Goal: Information Seeking & Learning: Learn about a topic

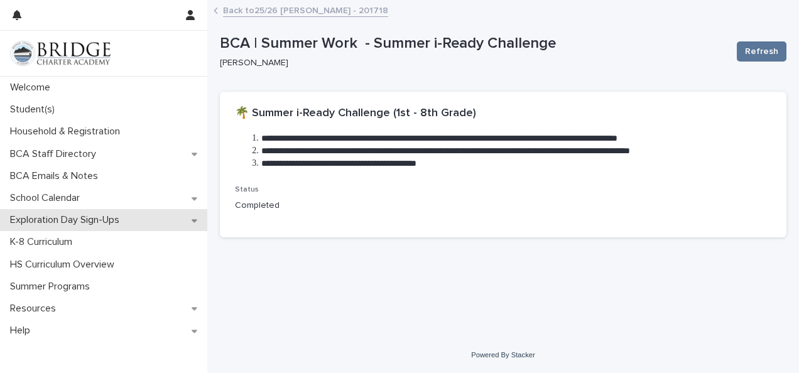
click at [80, 222] on p "Exploration Day Sign-Ups" at bounding box center [67, 220] width 124 height 12
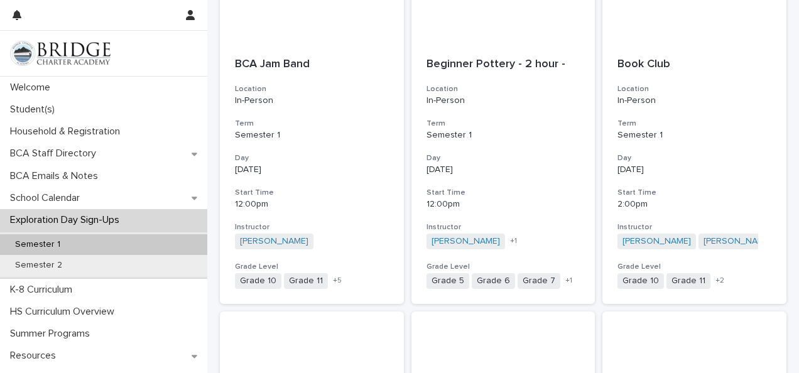
scroll to position [671, 0]
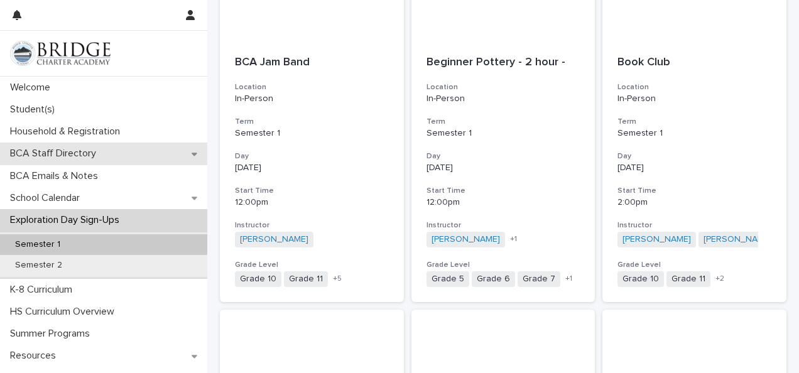
click at [46, 152] on p "BCA Staff Directory" at bounding box center [55, 154] width 101 height 12
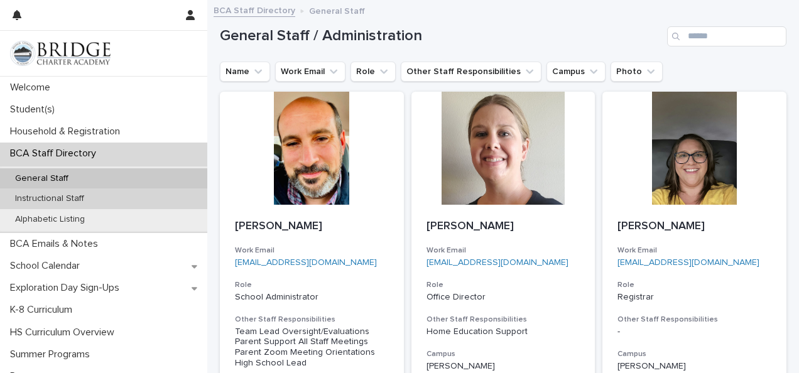
click at [61, 202] on p "Instructional Staff" at bounding box center [49, 198] width 89 height 11
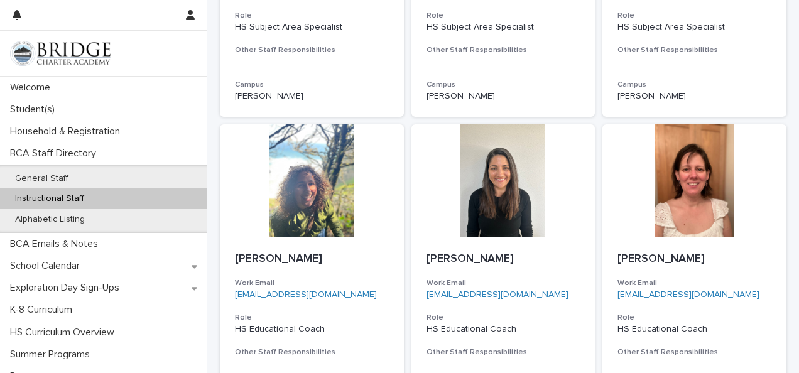
scroll to position [1093, 0]
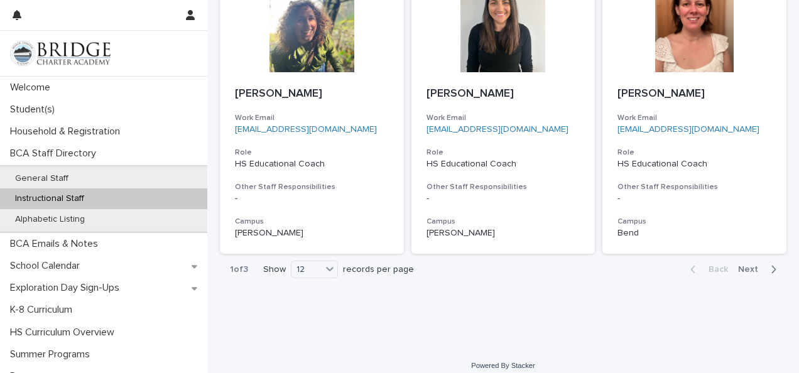
click at [739, 265] on span "Next" at bounding box center [752, 269] width 28 height 9
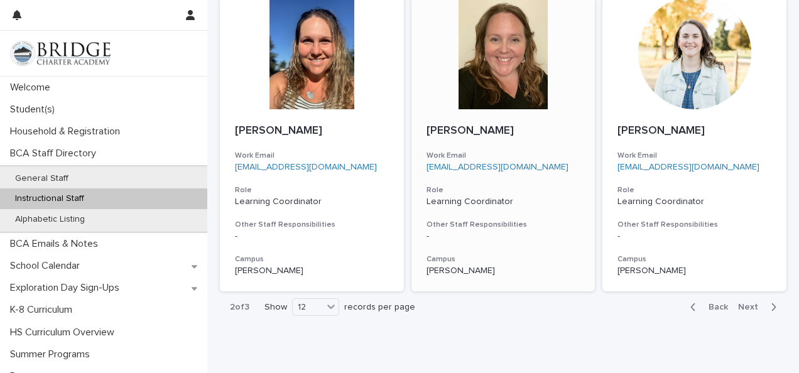
scroll to position [1013, 0]
click at [742, 308] on span "Next" at bounding box center [752, 307] width 28 height 9
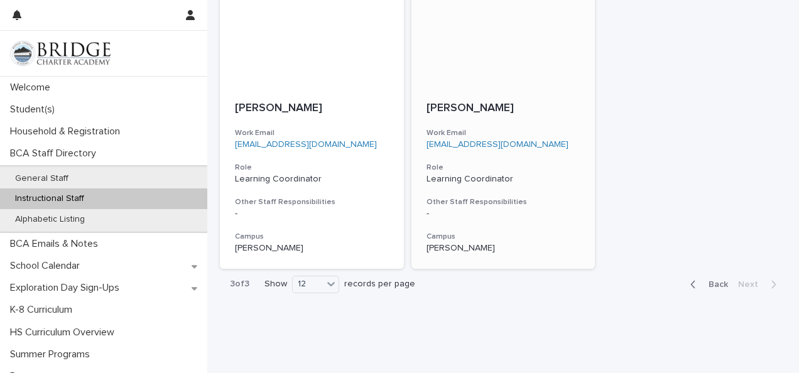
scroll to position [446, 0]
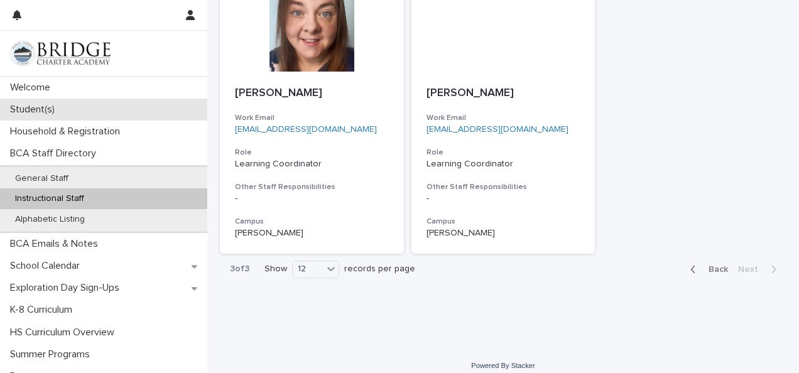
click at [44, 114] on p "Student(s)" at bounding box center [35, 110] width 60 height 12
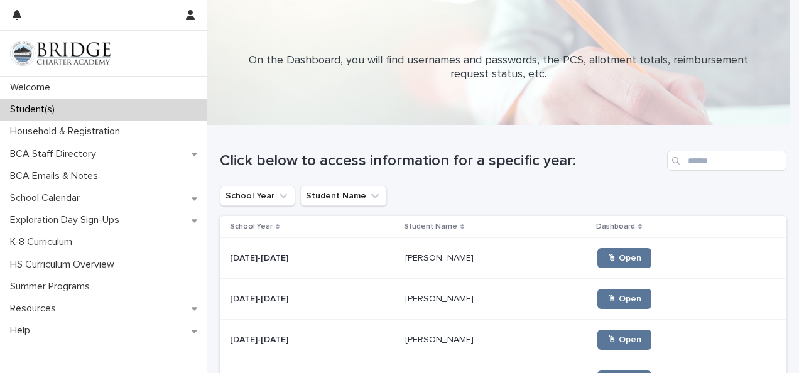
scroll to position [64, 0]
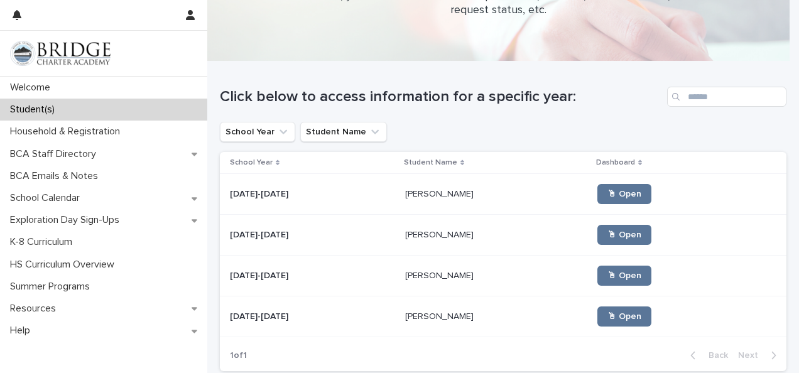
click at [411, 191] on p "[PERSON_NAME]" at bounding box center [440, 193] width 71 height 13
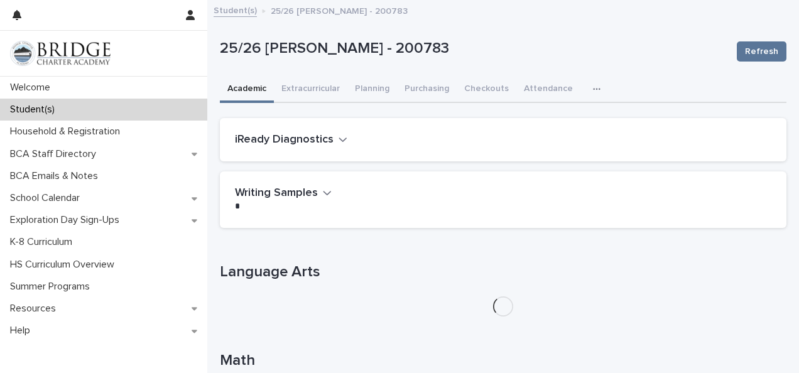
click at [593, 89] on icon "button" at bounding box center [597, 89] width 8 height 9
click at [569, 119] on button "General" at bounding box center [566, 121] width 83 height 19
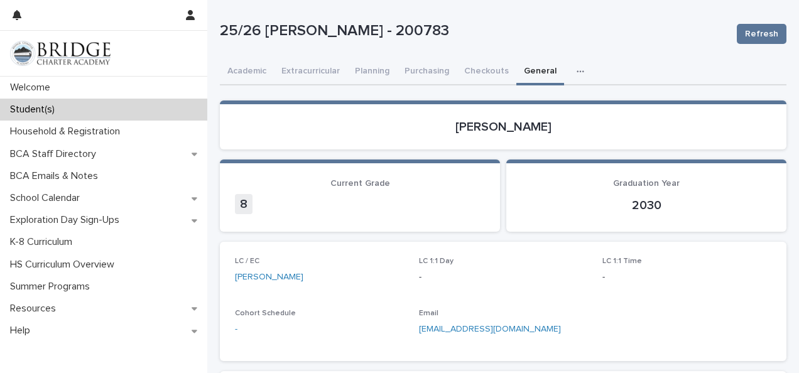
scroll to position [18, 0]
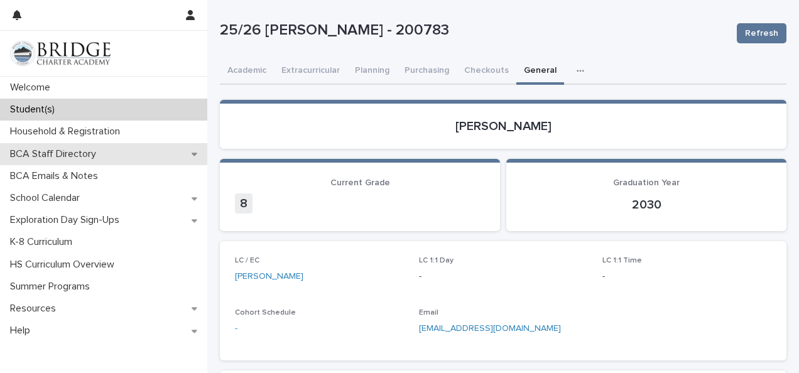
click at [71, 153] on p "BCA Staff Directory" at bounding box center [55, 154] width 101 height 12
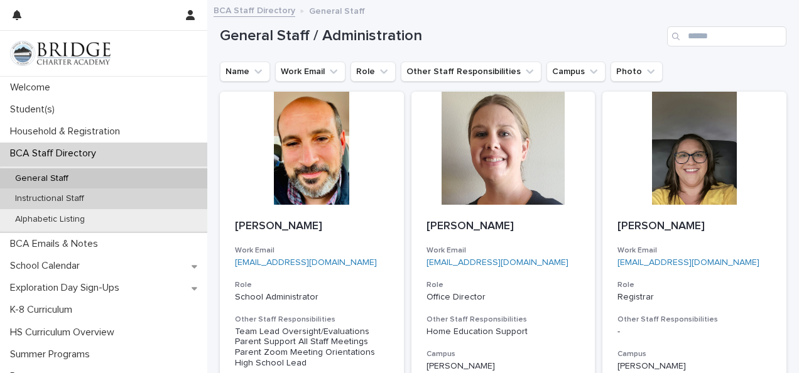
click at [106, 200] on div "Instructional Staff" at bounding box center [103, 198] width 207 height 21
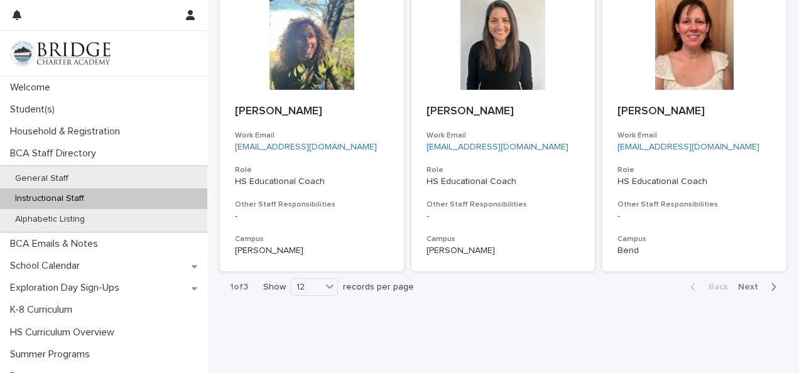
scroll to position [1093, 0]
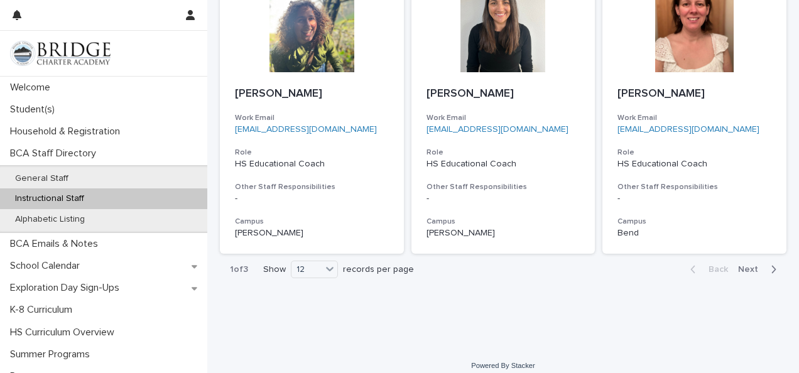
click at [744, 265] on span "Next" at bounding box center [752, 269] width 28 height 9
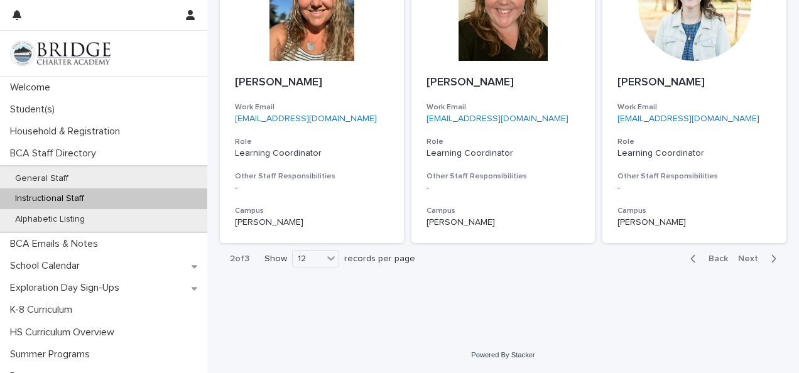
click at [744, 258] on span "Next" at bounding box center [752, 258] width 28 height 9
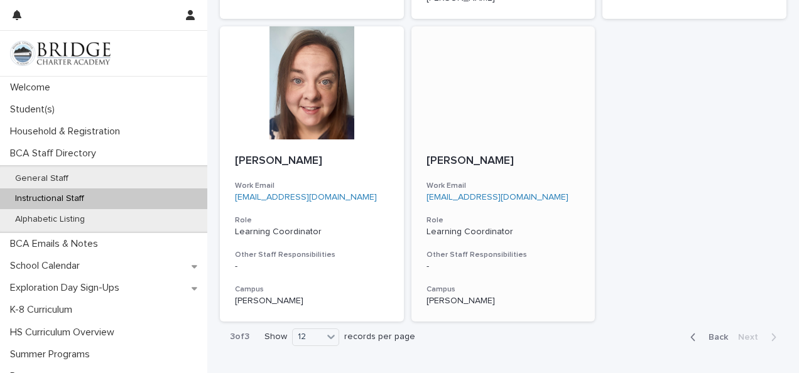
scroll to position [379, 0]
click at [392, 240] on div "[PERSON_NAME] Work Email [EMAIL_ADDRESS][DOMAIN_NAME] Role Learning Coordinator…" at bounding box center [312, 230] width 184 height 182
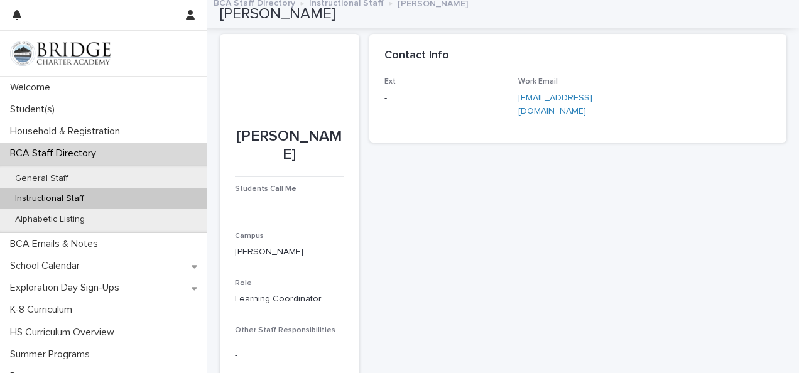
scroll to position [1, 0]
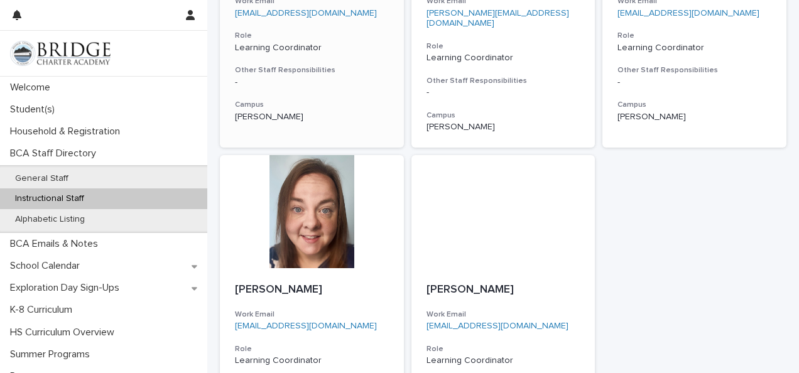
scroll to position [254, 0]
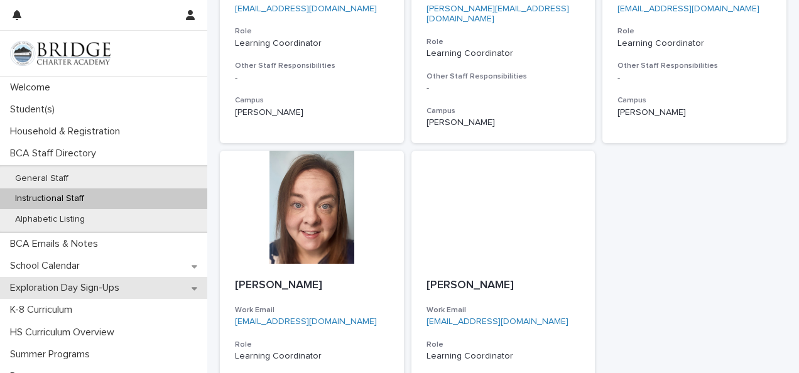
click at [78, 280] on div "Exploration Day Sign-Ups" at bounding box center [103, 288] width 207 height 22
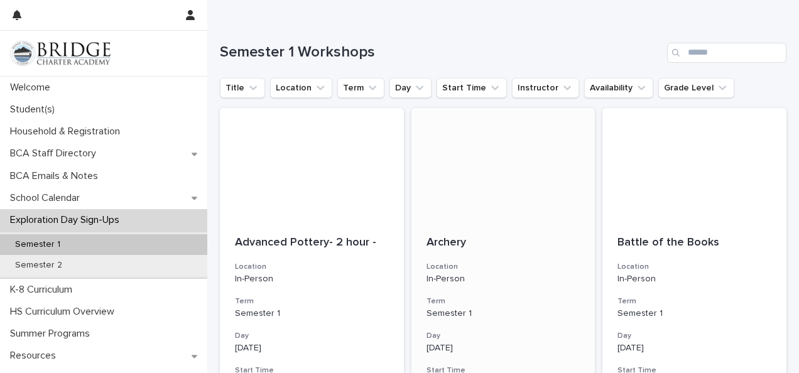
scroll to position [109, 0]
click at [584, 89] on button "Availability" at bounding box center [618, 89] width 69 height 20
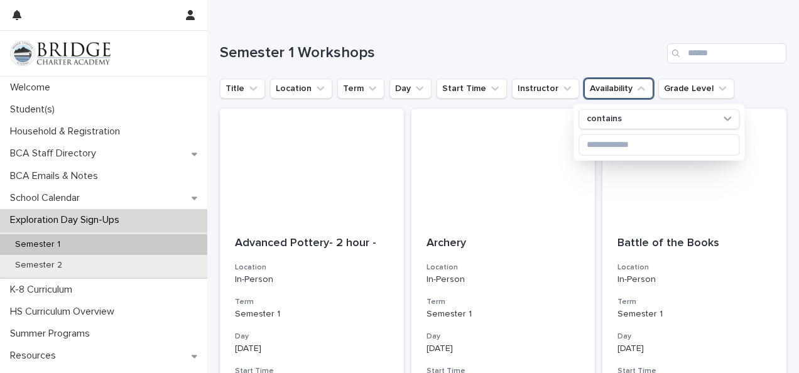
click at [584, 89] on button "Availability" at bounding box center [618, 89] width 69 height 20
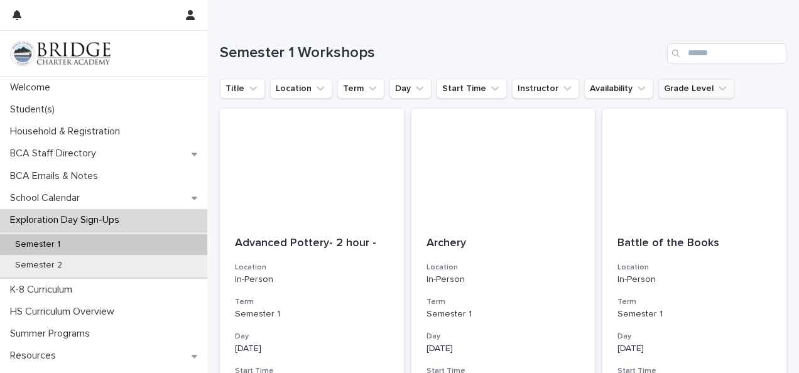
click at [658, 89] on button "Grade Level" at bounding box center [696, 89] width 76 height 20
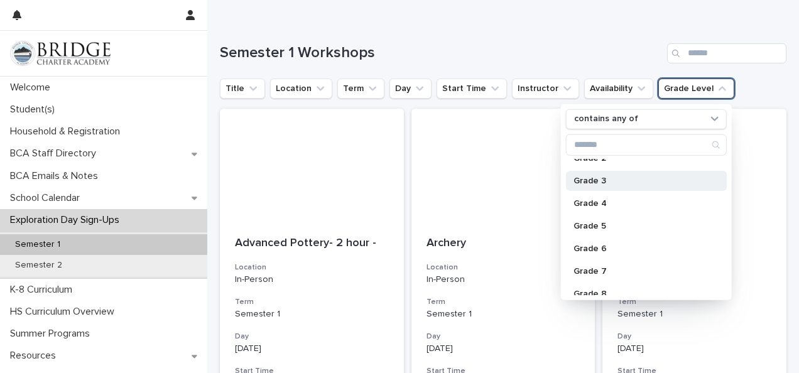
scroll to position [59, 0]
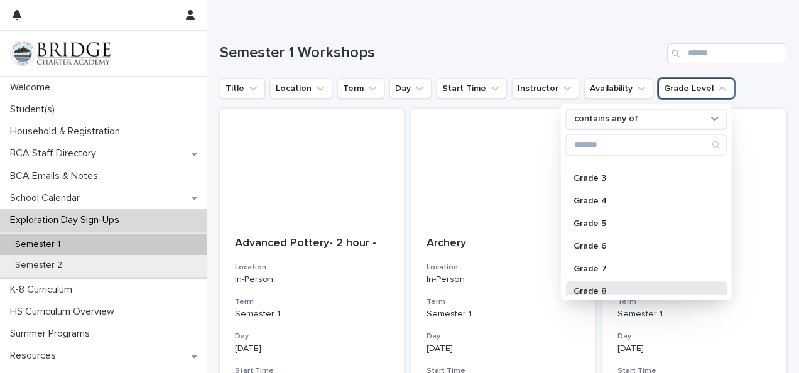
click at [591, 285] on div "Grade 8" at bounding box center [646, 291] width 161 height 20
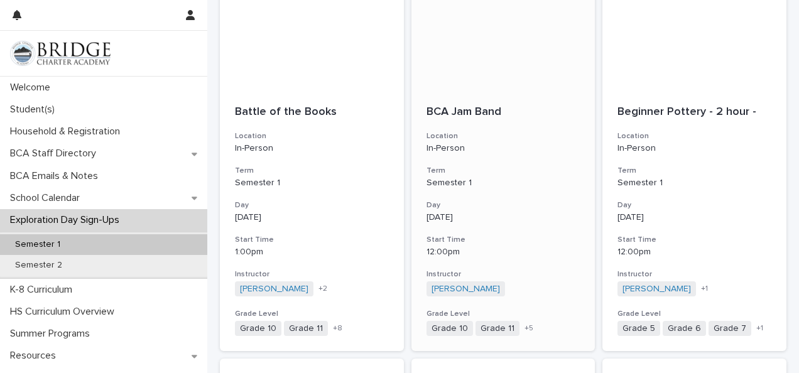
scroll to position [266, 0]
click at [688, 240] on h3 "Start Time" at bounding box center [694, 239] width 154 height 10
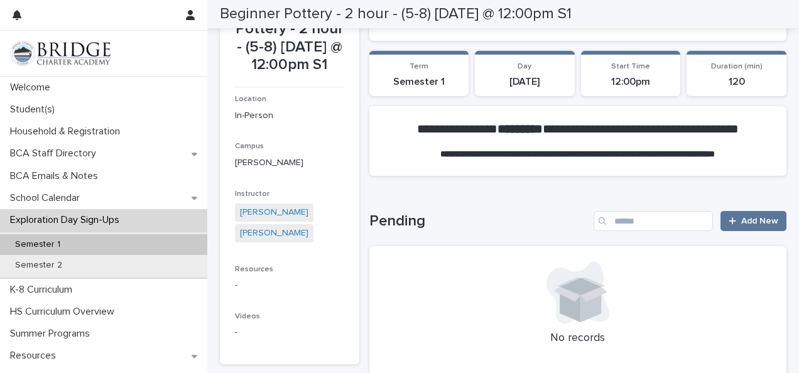
scroll to position [98, 0]
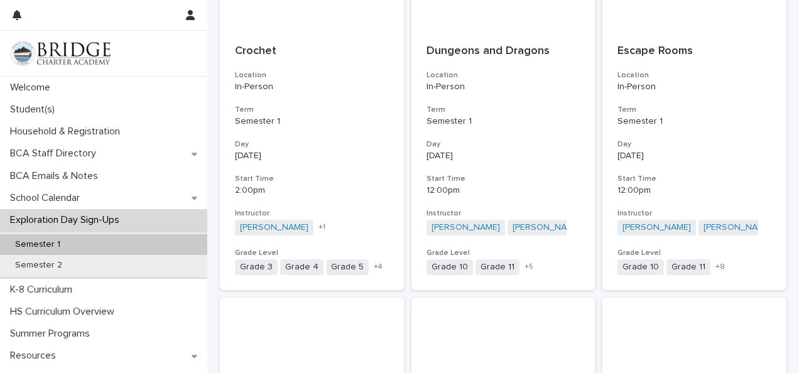
scroll to position [1104, 0]
click at [481, 180] on h3 "Start Time" at bounding box center [503, 178] width 154 height 10
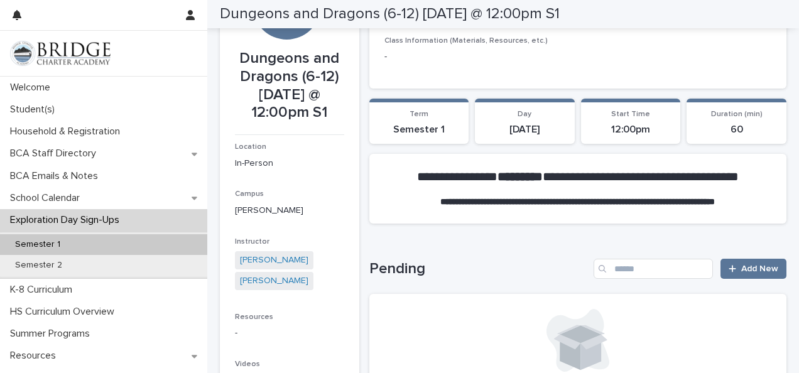
scroll to position [83, 0]
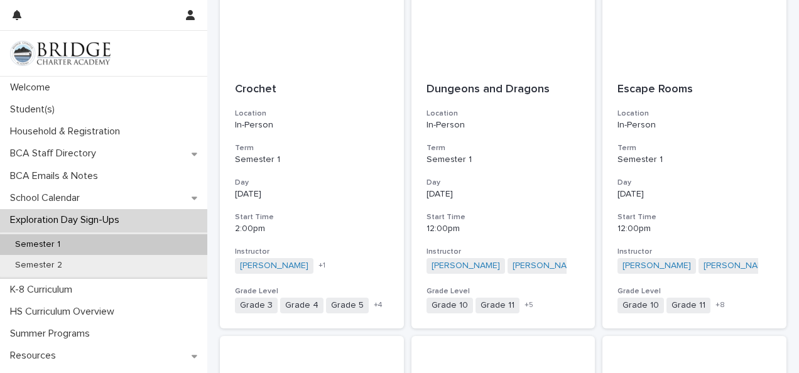
scroll to position [1068, 0]
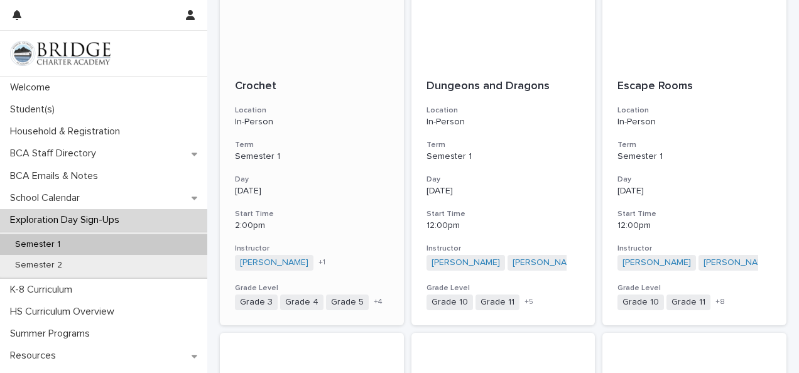
click at [337, 200] on div "Crochet Location In-Person Term Semester 1 Day [DATE] Start Time 2:00pm Instruc…" at bounding box center [312, 195] width 184 height 261
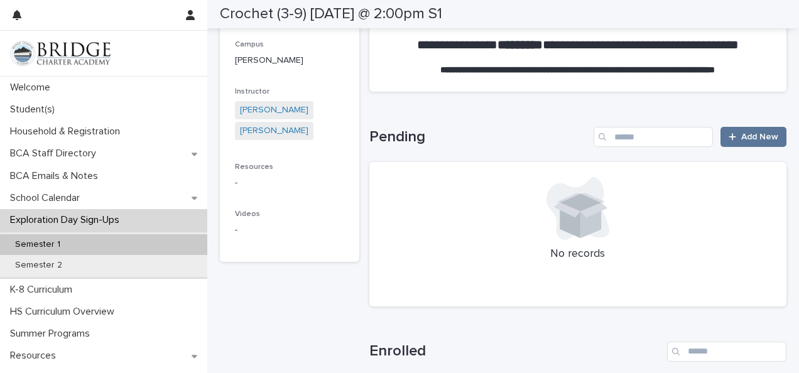
scroll to position [217, 0]
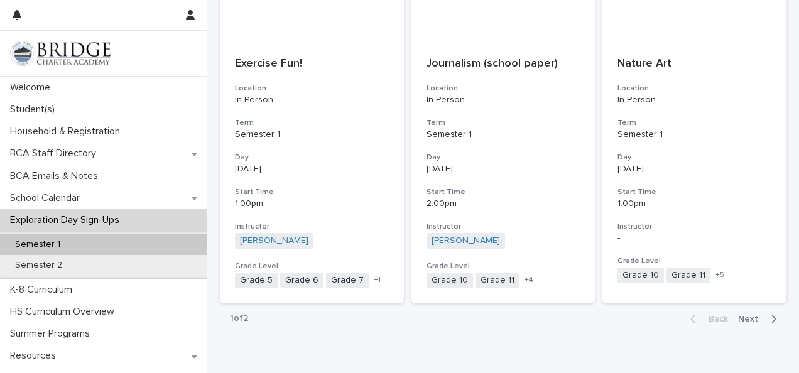
scroll to position [1532, 0]
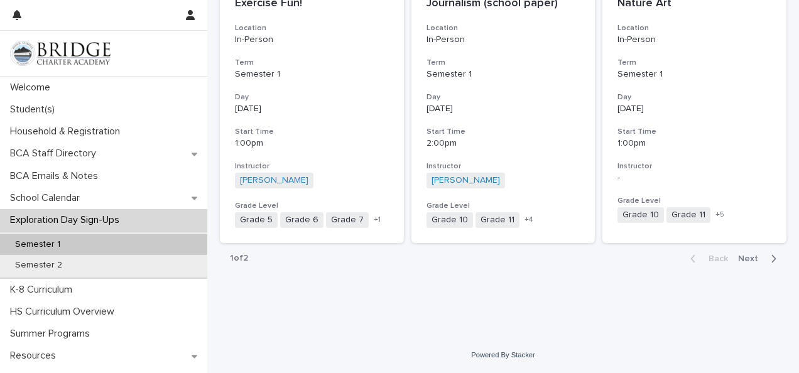
click at [746, 260] on span "Next" at bounding box center [752, 258] width 28 height 9
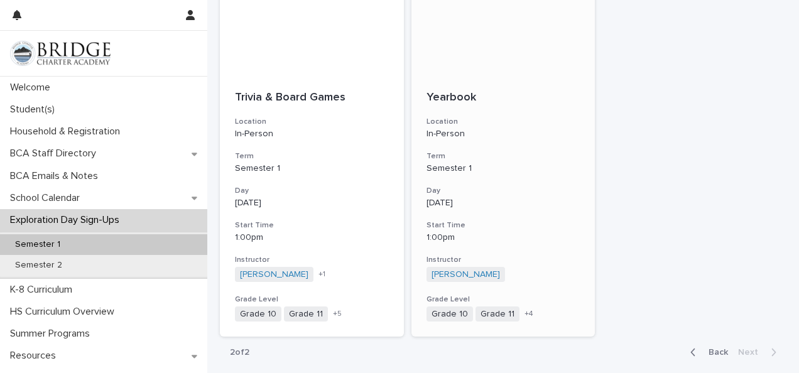
scroll to position [279, 0]
click at [342, 229] on h3 "Start Time" at bounding box center [312, 226] width 154 height 10
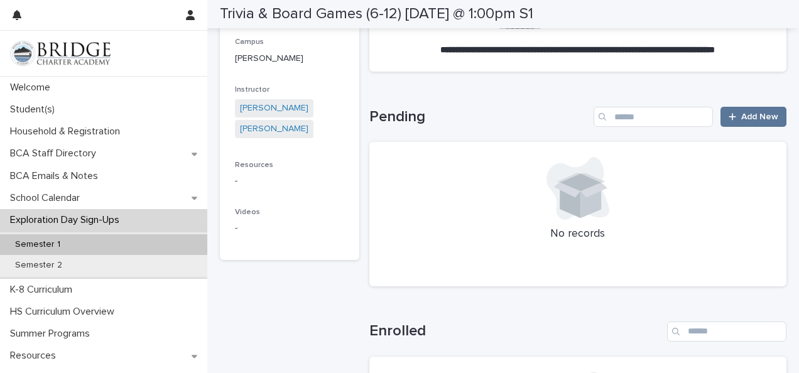
scroll to position [237, 0]
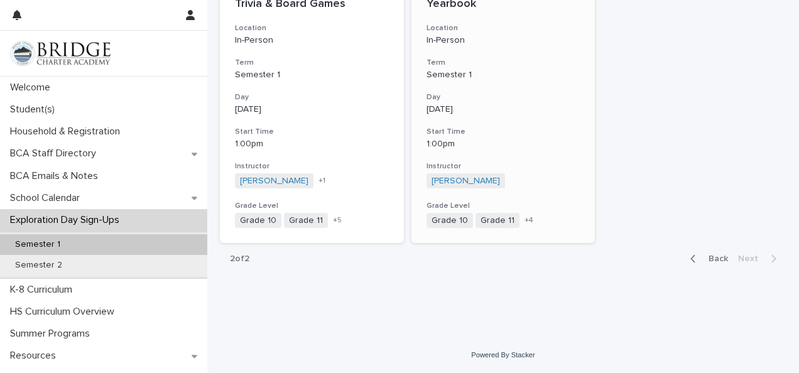
scroll to position [369, 0]
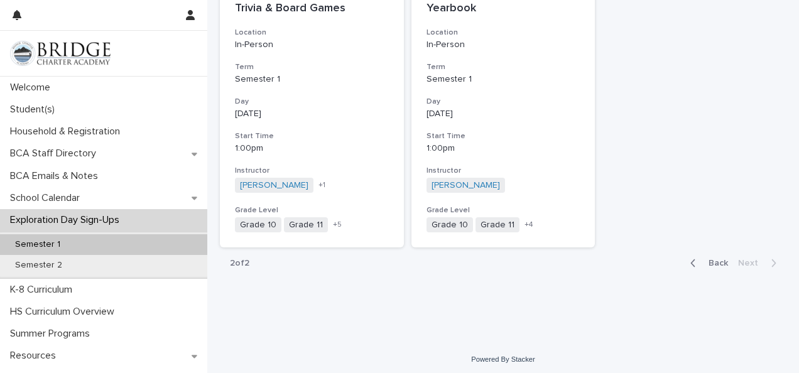
click at [701, 259] on span "Back" at bounding box center [714, 263] width 27 height 9
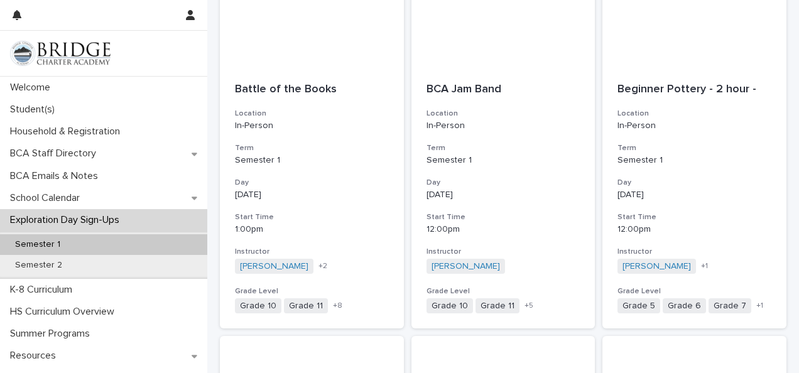
scroll to position [290, 0]
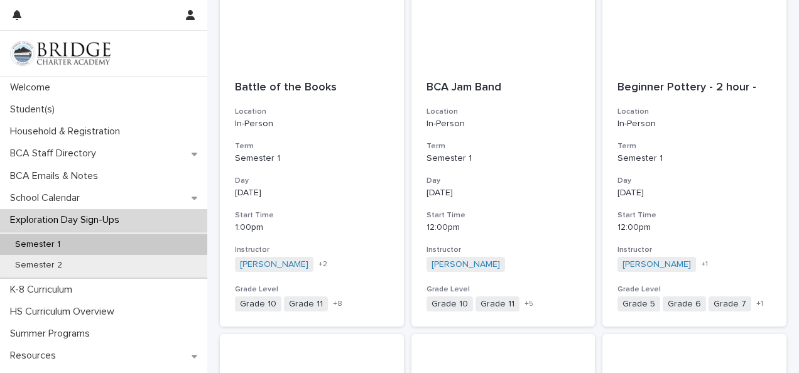
click at [492, 200] on div "BCA Jam Band Location In-Person Term Semester 1 Day [DATE] Start Time 12:00pm I…" at bounding box center [503, 196] width 184 height 261
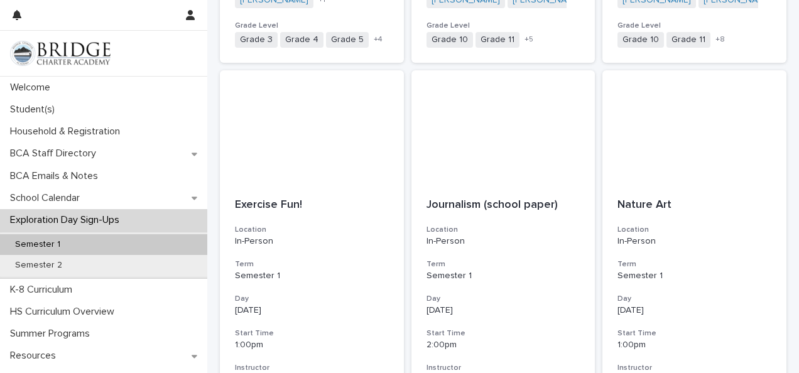
scroll to position [1331, 0]
click at [411, 139] on div at bounding box center [503, 126] width 184 height 113
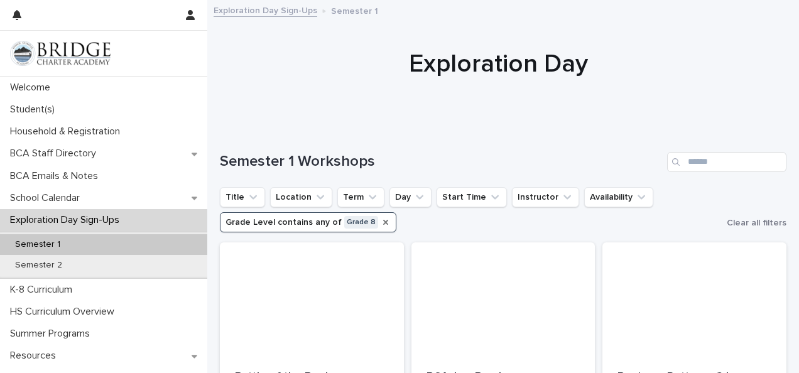
click at [381, 220] on icon "Grade Level" at bounding box center [386, 222] width 10 height 10
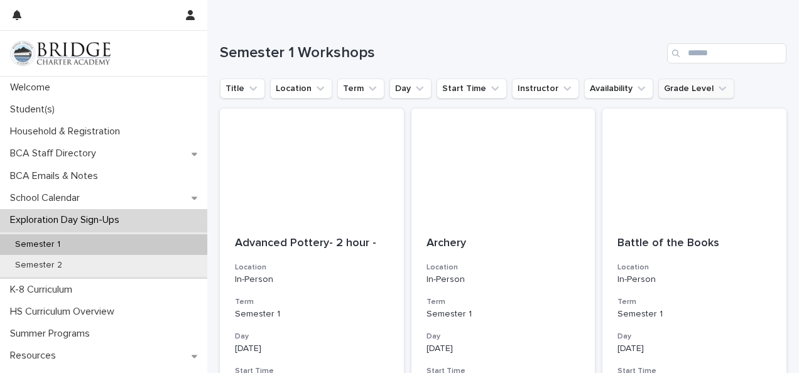
scroll to position [114, 0]
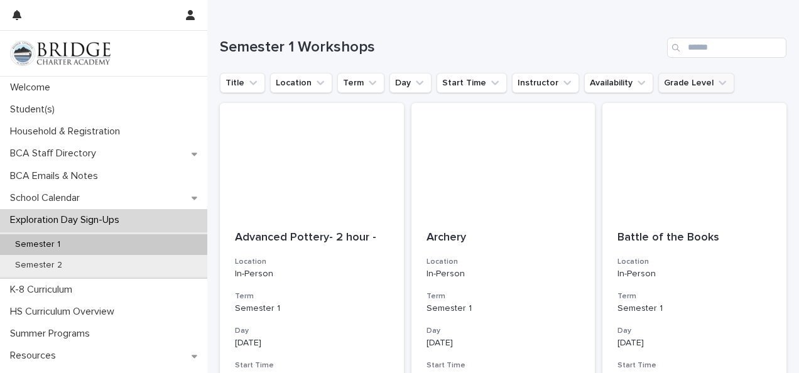
click at [666, 82] on button "Grade Level" at bounding box center [696, 83] width 76 height 20
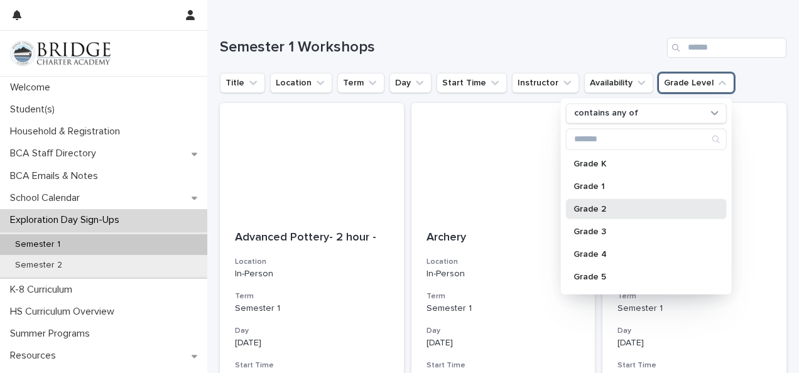
click at [600, 205] on p "Grade 2" at bounding box center [639, 208] width 133 height 9
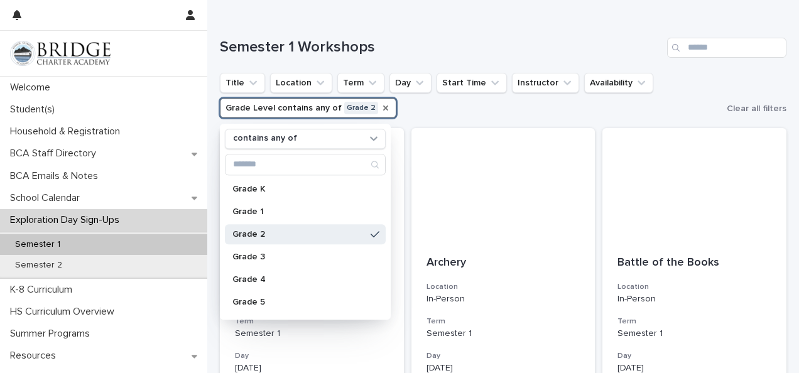
click at [394, 65] on div "Semester 1 Workshops" at bounding box center [503, 43] width 567 height 60
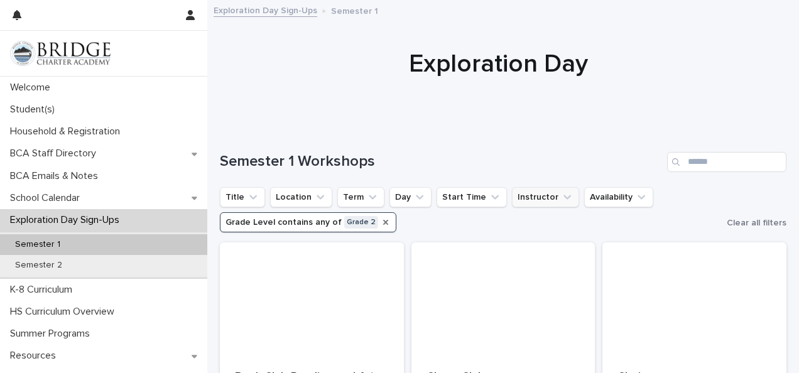
click at [544, 204] on button "Instructor" at bounding box center [545, 197] width 67 height 20
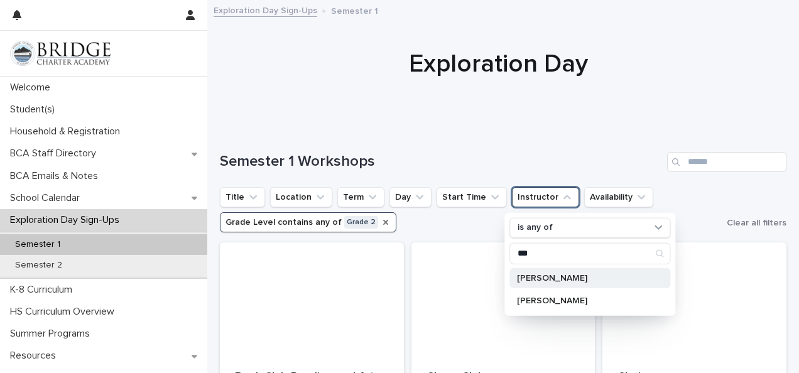
type input "***"
click at [548, 277] on p "[PERSON_NAME]" at bounding box center [583, 277] width 133 height 9
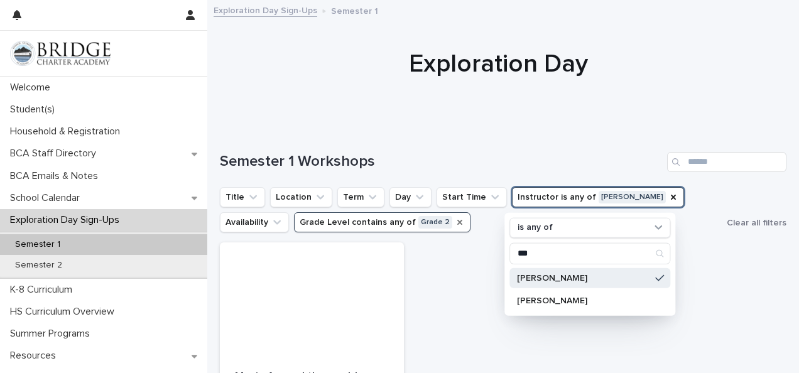
click at [455, 219] on icon "Grade Level" at bounding box center [460, 222] width 10 height 10
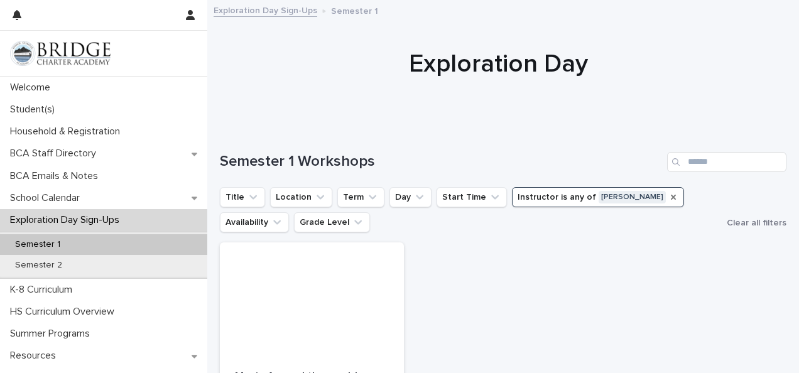
click at [668, 197] on icon "Instructor" at bounding box center [673, 197] width 10 height 10
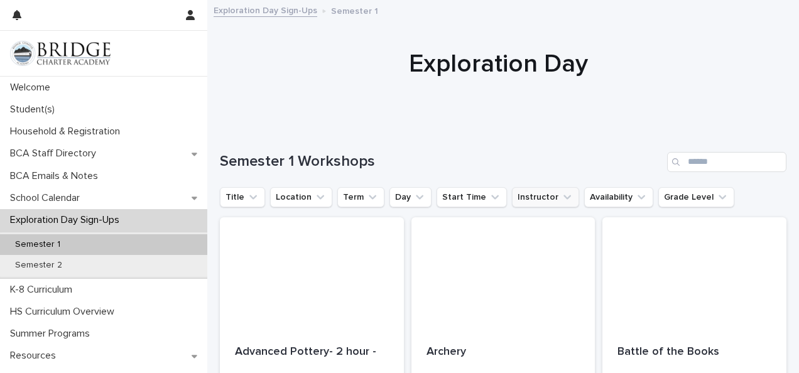
click at [561, 202] on icon "Instructor" at bounding box center [567, 197] width 13 height 13
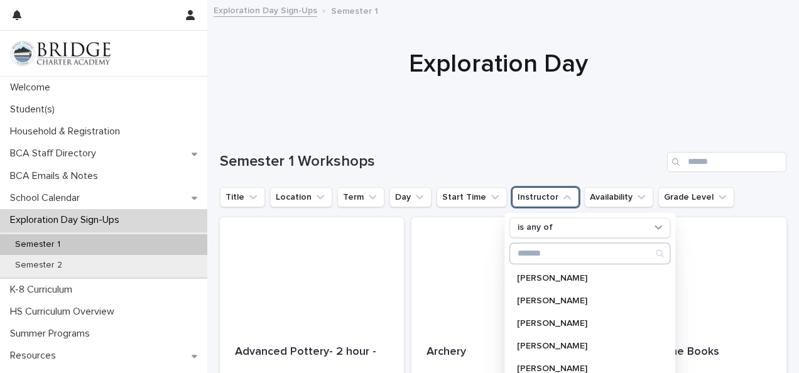
type input "*"
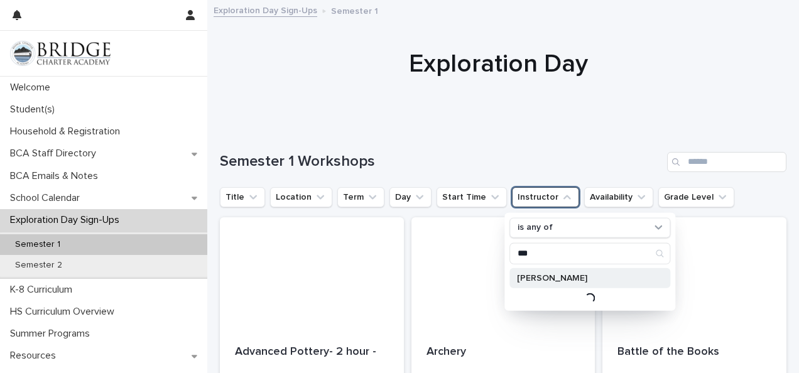
type input "***"
click at [560, 279] on p "[PERSON_NAME]" at bounding box center [583, 277] width 133 height 9
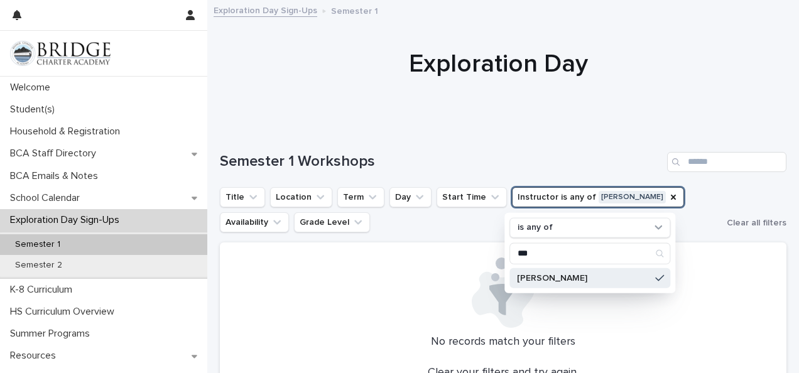
click at [667, 197] on ul "Title Location Term Day Start Time Instructor is any of [PERSON_NAME] is any of…" at bounding box center [470, 210] width 507 height 50
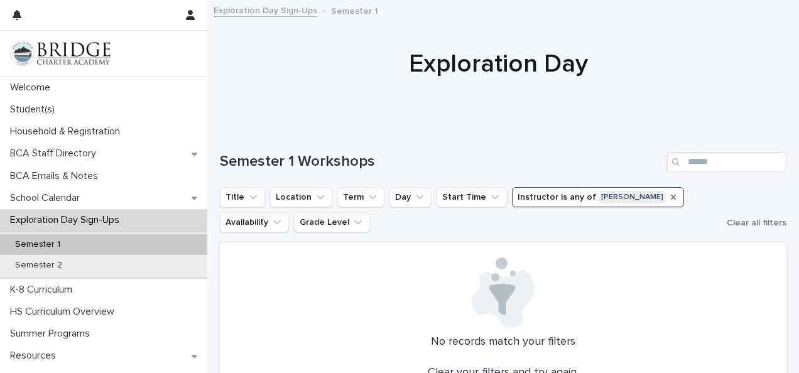
click at [668, 201] on icon "Instructor" at bounding box center [673, 197] width 10 height 10
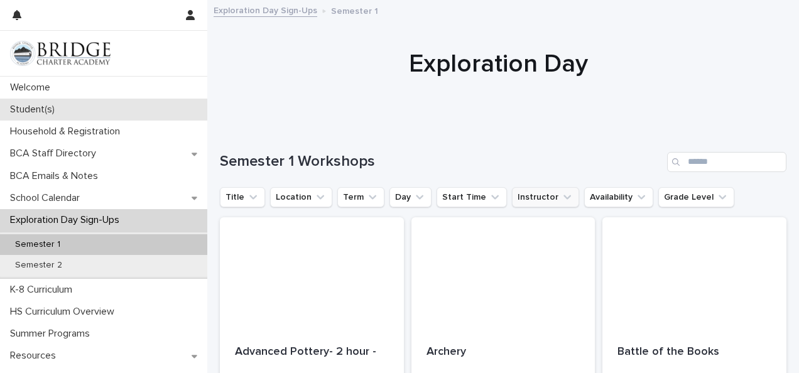
click at [49, 104] on p "Student(s)" at bounding box center [35, 110] width 60 height 12
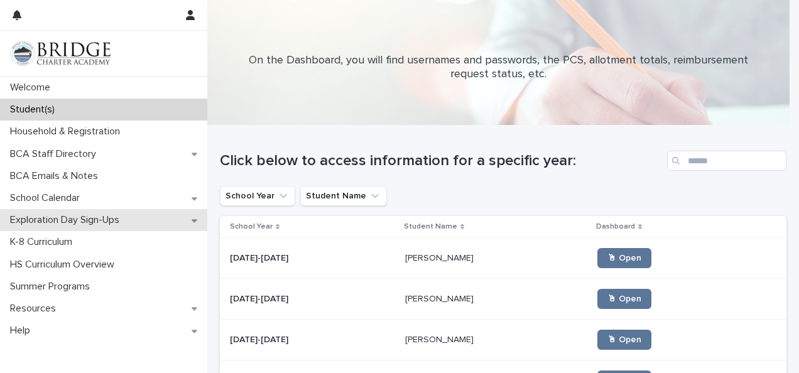
click at [104, 219] on p "Exploration Day Sign-Ups" at bounding box center [67, 220] width 124 height 12
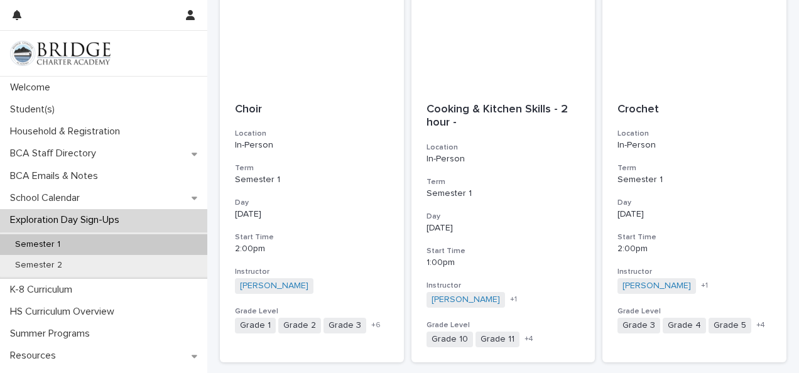
scroll to position [1389, 0]
click at [520, 264] on p "1:00pm" at bounding box center [503, 261] width 154 height 11
